Goal: Information Seeking & Learning: Understand process/instructions

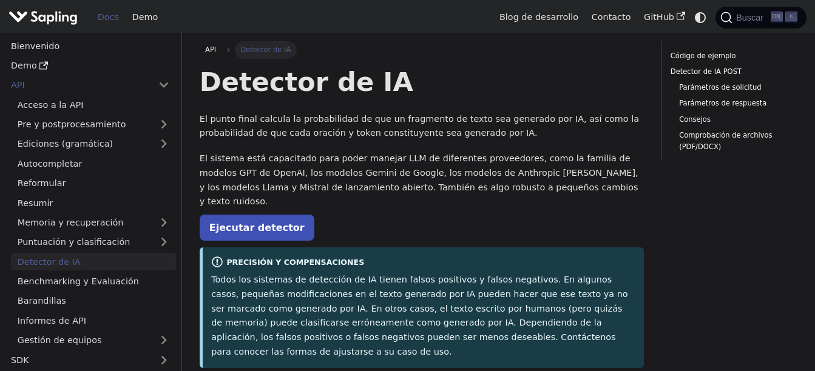
click at [396, 220] on p "Ejecutar detector" at bounding box center [422, 228] width 444 height 16
click at [206, 120] on p "El punto final calcula la probabilidad de que un fragmento de texto sea generad…" at bounding box center [422, 126] width 444 height 29
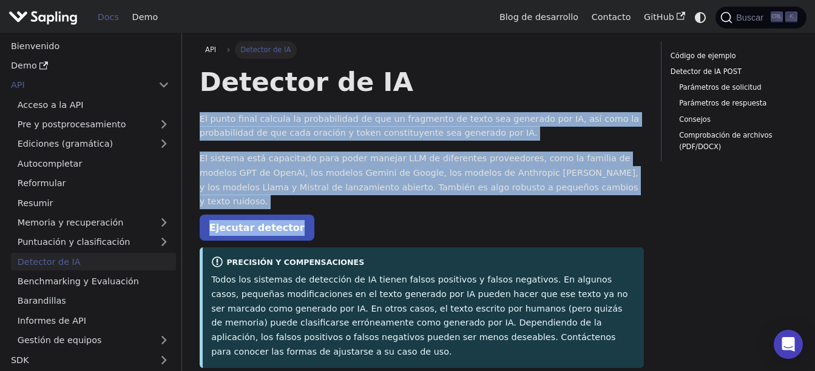
drag, startPoint x: 200, startPoint y: 121, endPoint x: 526, endPoint y: 206, distance: 337.3
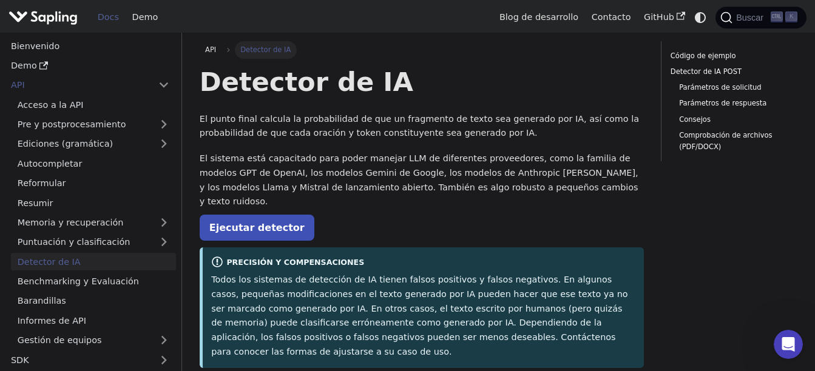
click at [276, 55] on span "Detector de IA" at bounding box center [266, 49] width 62 height 17
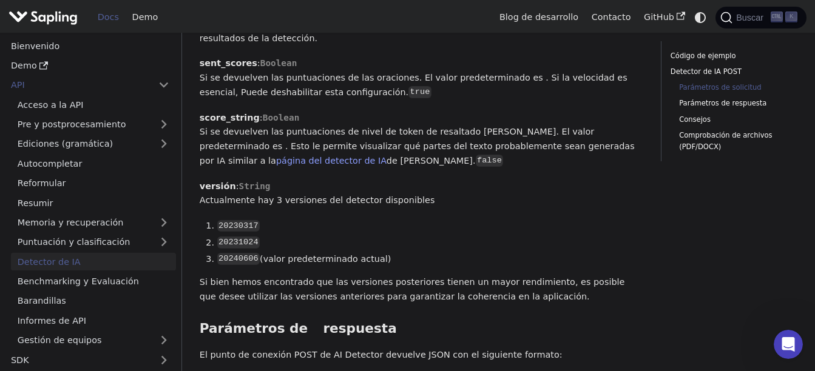
scroll to position [1032, 0]
